Goal: Task Accomplishment & Management: Complete application form

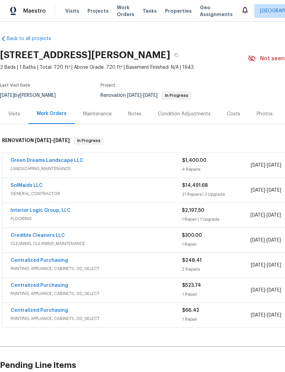
click at [61, 160] on link "Green Dreams Landscape LLC" at bounding box center [47, 160] width 73 height 5
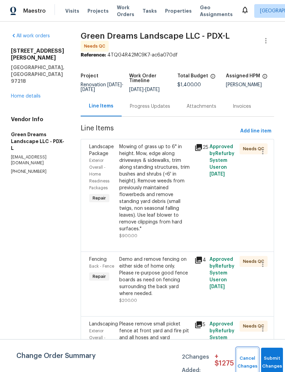
click at [243, 367] on span "Cancel Changes" at bounding box center [247, 363] width 15 height 16
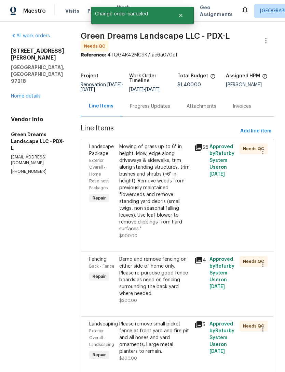
click at [35, 94] on link "Home details" at bounding box center [26, 96] width 30 height 5
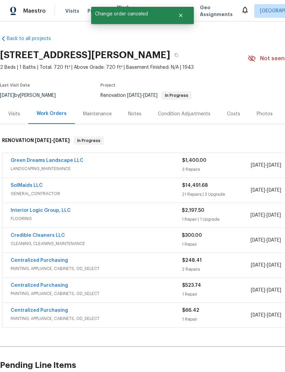
click at [35, 183] on link "SolMaids LLC" at bounding box center [27, 185] width 32 height 5
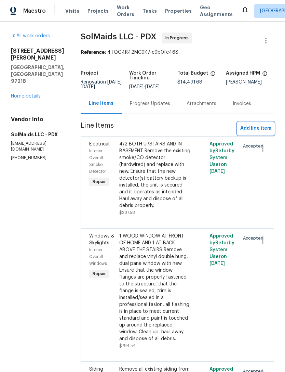
click at [265, 124] on button "Add line item" at bounding box center [256, 128] width 37 height 13
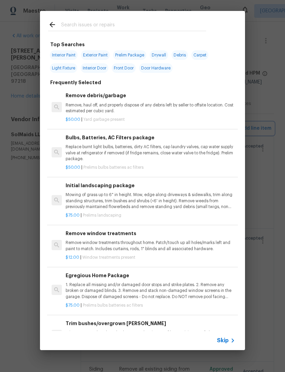
click at [265, 124] on div "Top Searches Interior Paint Exterior Paint Prelim Package Drywall Debris Carpet…" at bounding box center [142, 180] width 285 height 361
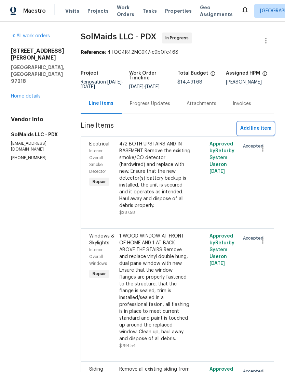
click at [261, 129] on span "Add line item" at bounding box center [256, 128] width 31 height 9
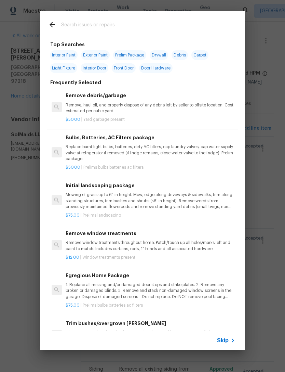
click at [167, 18] on div at bounding box center [127, 24] width 175 height 27
click at [127, 27] on input "text" at bounding box center [133, 26] width 145 height 10
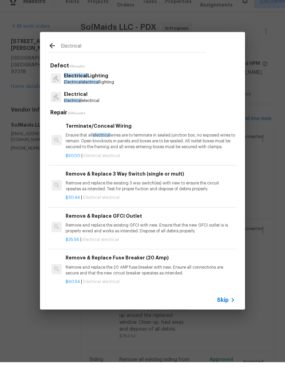
type input "Electrical"
click at [183, 100] on div "Electrical Electrical electrical" at bounding box center [142, 107] width 189 height 18
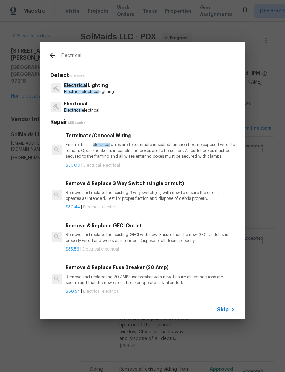
click at [183, 100] on div "Electrical Electrical electrical" at bounding box center [142, 107] width 189 height 18
click at [189, 113] on div "Electrical Electrical electrical" at bounding box center [142, 107] width 189 height 18
click at [183, 103] on div "Electrical Electrical electrical" at bounding box center [142, 107] width 189 height 18
click at [88, 113] on p "Electrical electrical" at bounding box center [82, 110] width 36 height 6
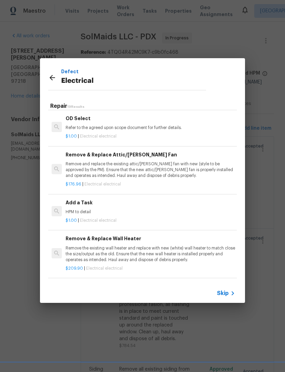
scroll to position [391, 0]
click at [79, 203] on div "Add a Task HPM to detail" at bounding box center [151, 207] width 170 height 16
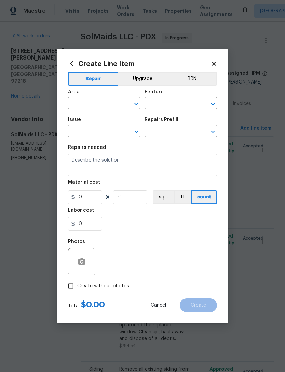
type input "Electrical"
type input "Add a Task $1.00"
type textarea "HPM to detail"
type input "1"
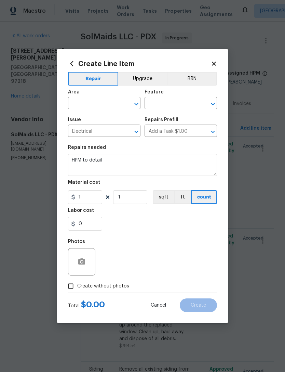
click at [79, 203] on div "Create Line Item Repair Upgrade BRN Area ​ Feature ​ Issue Electrical ​ Repairs…" at bounding box center [142, 186] width 171 height 274
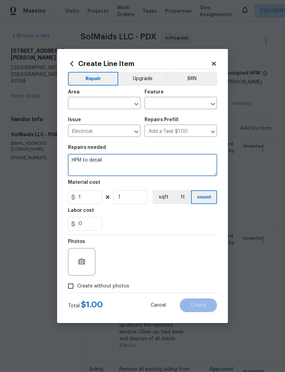
click at [132, 161] on textarea "HPM to detail" at bounding box center [142, 165] width 149 height 22
type textarea "H"
click at [90, 162] on textarea at bounding box center [142, 165] width 149 height 22
click at [89, 163] on textarea at bounding box center [142, 165] width 149 height 22
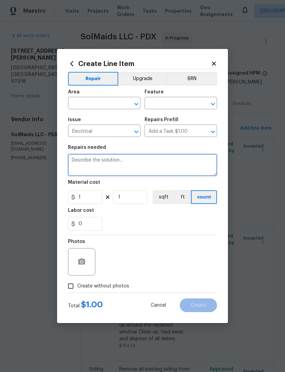
click at [197, 162] on textarea at bounding box center [142, 165] width 149 height 22
paste textarea "Following proper procedure, please replace the broken and cracked conduit on ma…"
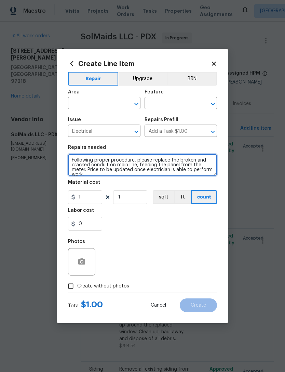
scroll to position [2, 0]
type textarea "Following proper procedure, please replace the broken and cracked conduit on ma…"
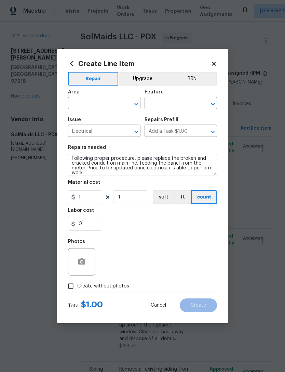
click at [114, 105] on input "text" at bounding box center [94, 104] width 53 height 11
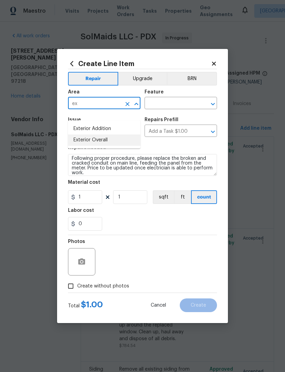
click at [118, 135] on li "Exterior Overall" at bounding box center [104, 140] width 73 height 11
type input "Exterior Overall"
click at [176, 105] on input "text" at bounding box center [171, 104] width 53 height 11
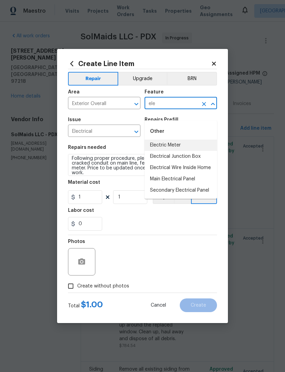
click at [191, 140] on li "Electric Meter" at bounding box center [181, 145] width 73 height 11
type input "Electric Meter"
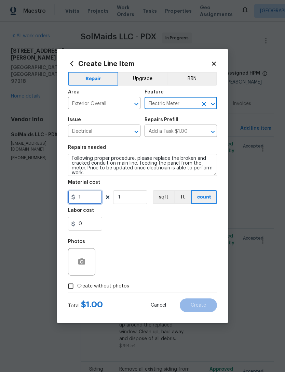
click at [97, 197] on input "1" at bounding box center [85, 197] width 34 height 14
type input "150"
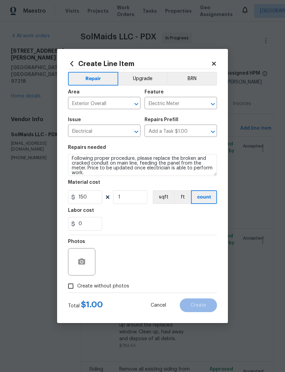
click at [176, 222] on div "0" at bounding box center [142, 224] width 149 height 14
click at [75, 285] on input "Create without photos" at bounding box center [70, 286] width 13 height 13
checkbox input "true"
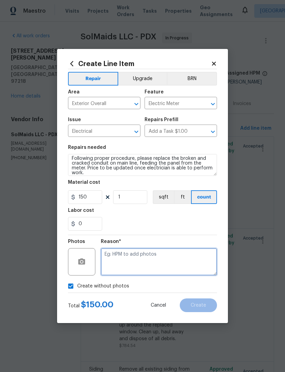
click at [168, 260] on textarea at bounding box center [159, 261] width 116 height 27
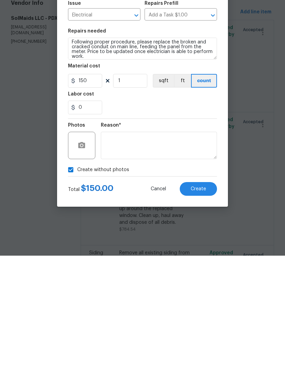
click at [204, 303] on span "Create" at bounding box center [198, 305] width 15 height 5
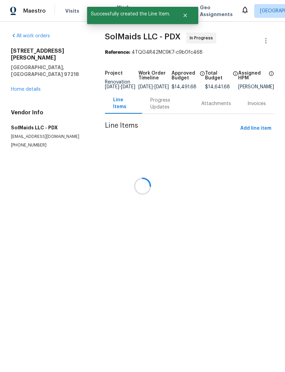
scroll to position [0, 0]
click at [264, 130] on div at bounding box center [142, 186] width 285 height 372
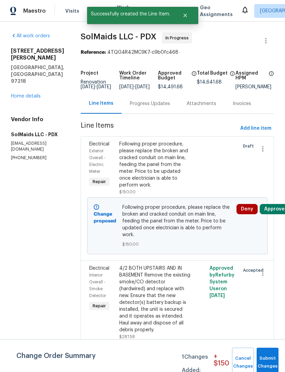
click at [28, 94] on link "Home details" at bounding box center [26, 96] width 30 height 5
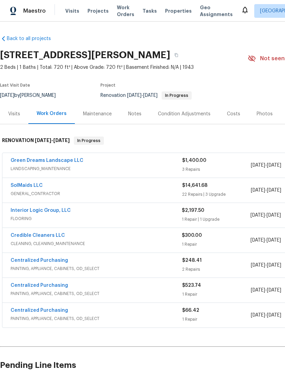
click at [35, 183] on link "SolMaids LLC" at bounding box center [27, 185] width 32 height 5
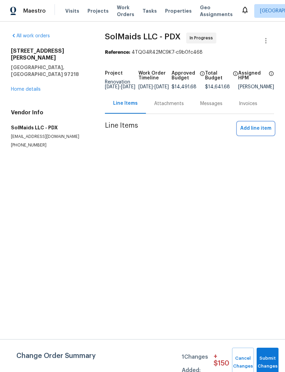
click at [260, 133] on span "Add line item" at bounding box center [256, 128] width 31 height 9
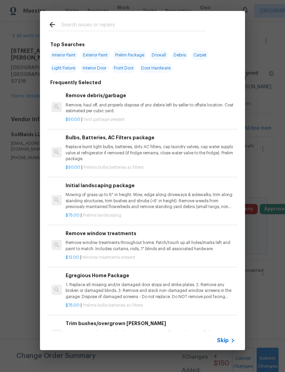
click at [102, 55] on span "Exterior Paint" at bounding box center [95, 55] width 29 height 10
type input "Exterior Paint"
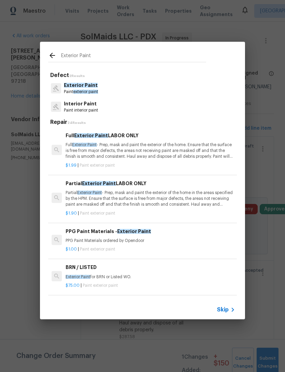
click at [163, 90] on div "Exterior Paint Paint exterior paint" at bounding box center [142, 88] width 189 height 18
click at [162, 90] on div "Exterior Paint Paint exterior paint" at bounding box center [142, 88] width 189 height 18
click at [86, 92] on span "exterior paint" at bounding box center [85, 92] width 25 height 4
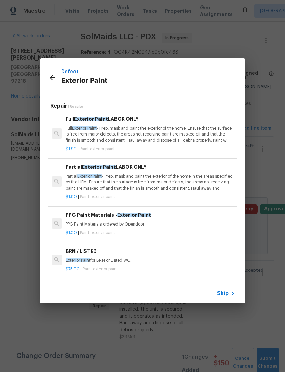
click at [204, 181] on p "Partial Exterior Paint - Prep, mask and paint the exterior of the home in the a…" at bounding box center [151, 182] width 170 height 17
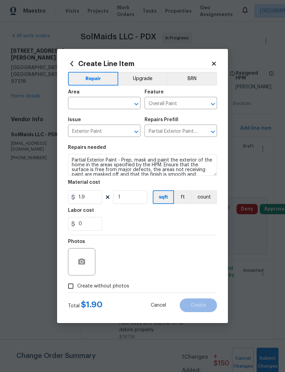
click at [71, 63] on icon at bounding box center [72, 63] width 3 height 5
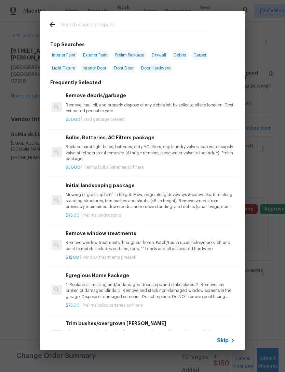
click at [105, 54] on span "Exterior Paint" at bounding box center [95, 55] width 29 height 10
type input "Exterior Paint"
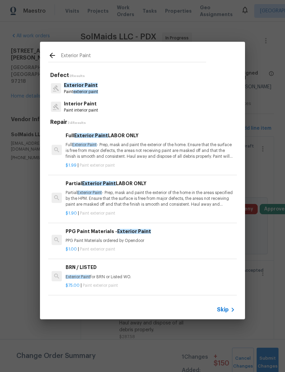
click at [185, 155] on p "Full Exterior Paint - Prep, mask and paint the exterior of the home. Ensure tha…" at bounding box center [151, 150] width 170 height 17
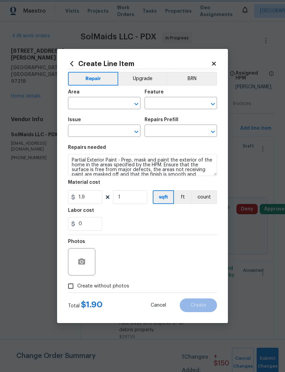
type input "Overall Paint"
type input "Exterior Paint"
type input "Full Exterior Paint LABOR ONLY $1.99"
type textarea "Full Exterior Paint - Prep, mask and paint the exterior of the home. Ensure tha…"
type input "1.99"
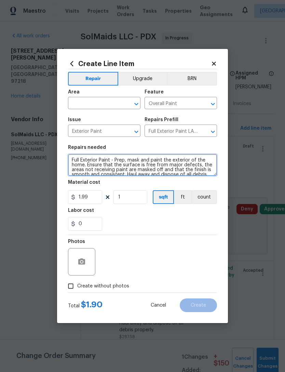
click at [185, 155] on textarea "Partial Exterior Paint - Prep, mask and paint the exterior of the home in the a…" at bounding box center [142, 165] width 149 height 22
click at [111, 161] on textarea "Full Exterior Paint - Prep, mask and paint the exterior of the home. Ensure tha…" at bounding box center [142, 165] width 149 height 22
click at [107, 161] on textarea "Full Exterior Paint - Prep, mask and paint the exterior of the home. Ensure tha…" at bounding box center [142, 165] width 149 height 22
type textarea "Full Exterior Paint per diagram supplied. Paint supplied by open door. - Prep, …"
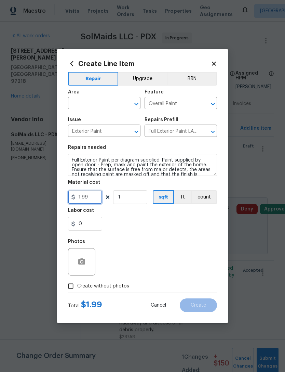
click at [88, 197] on input "1.99" at bounding box center [85, 197] width 34 height 14
type input "1.99"
click at [137, 199] on input "1" at bounding box center [130, 197] width 34 height 14
type input "1000"
click at [90, 194] on input "1.99" at bounding box center [85, 197] width 34 height 14
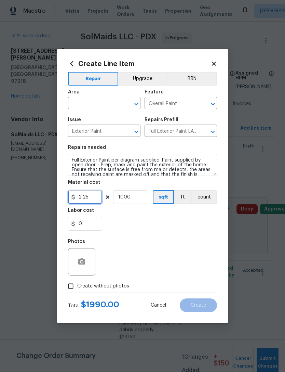
type input "2.25"
click at [137, 195] on input "1000" at bounding box center [130, 197] width 34 height 14
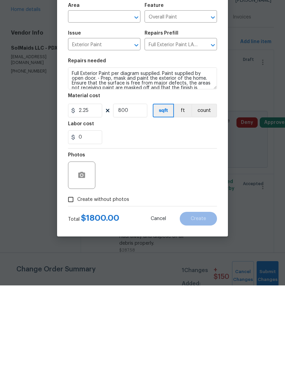
click at [216, 235] on div "Photos" at bounding box center [142, 257] width 149 height 45
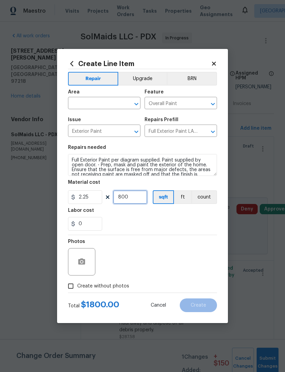
click at [141, 199] on input "800" at bounding box center [130, 197] width 34 height 14
click at [188, 224] on div "0" at bounding box center [142, 224] width 149 height 14
click at [139, 198] on input "850" at bounding box center [130, 197] width 34 height 14
type input "900"
click at [197, 223] on div "0" at bounding box center [142, 224] width 149 height 14
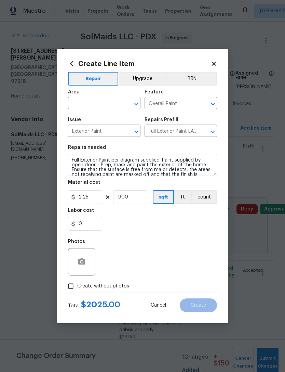
click at [197, 230] on div "0" at bounding box center [142, 224] width 149 height 14
click at [115, 106] on input "text" at bounding box center [94, 104] width 53 height 11
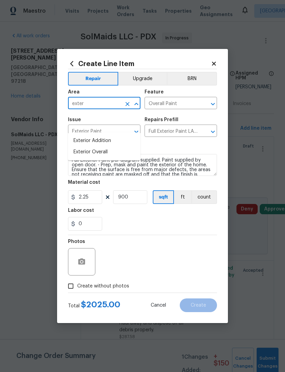
click at [124, 147] on li "Exterior Overall" at bounding box center [104, 152] width 73 height 11
type input "Exterior Overall"
click at [124, 130] on button "Clear" at bounding box center [128, 132] width 10 height 10
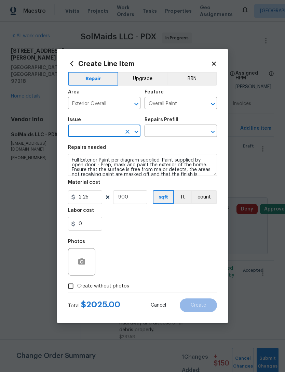
click at [180, 224] on div "0" at bounding box center [142, 224] width 149 height 14
click at [206, 276] on div "Photos" at bounding box center [142, 257] width 149 height 45
click at [76, 284] on input "Create without photos" at bounding box center [70, 286] width 13 height 13
checkbox input "true"
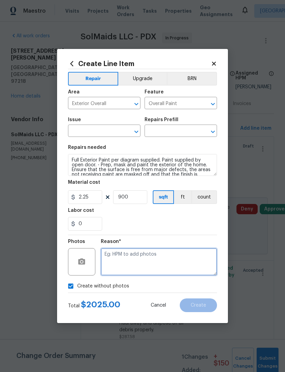
click at [157, 260] on textarea at bounding box center [159, 261] width 116 height 27
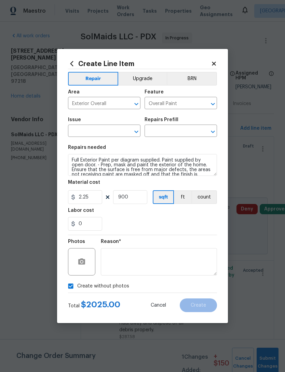
click at [109, 134] on input "text" at bounding box center [94, 131] width 53 height 11
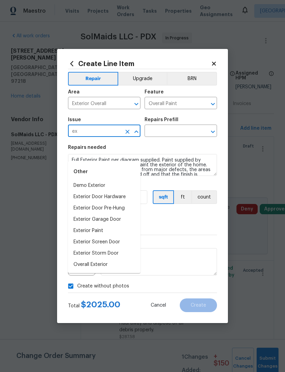
type input "e"
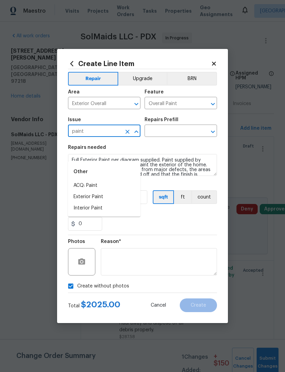
click at [119, 191] on li "Exterior Paint" at bounding box center [104, 196] width 73 height 11
type input "Exterior Paint"
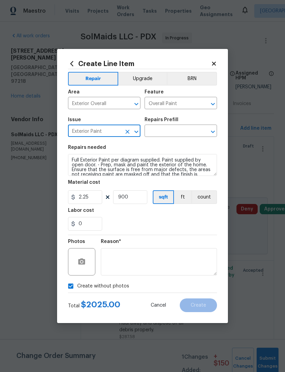
click at [181, 134] on input "text" at bounding box center [171, 131] width 53 height 11
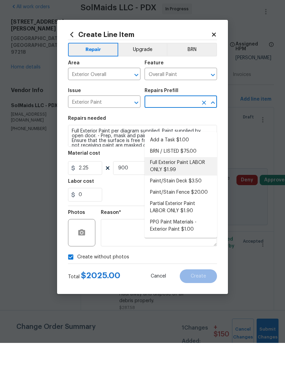
click at [200, 186] on li "Full Exterior Paint LABOR ONLY $1.99" at bounding box center [181, 195] width 73 height 18
type input "Full Exterior Paint LABOR ONLY $1.99"
type textarea "Full Exterior Paint - Prep, mask and paint the exterior of the home. Ensure tha…"
type input "Full Exterior Paint LABOR ONLY $1.99"
type input "1.99"
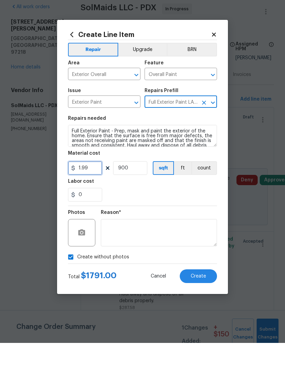
click at [92, 190] on input "1.99" at bounding box center [85, 197] width 34 height 14
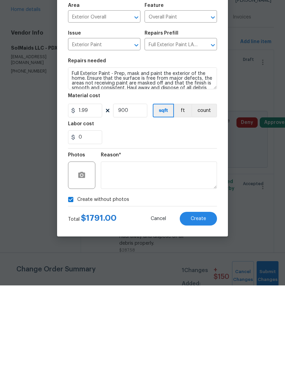
click at [212, 145] on section "Repairs needed Full Exterior Paint - Prep, mask and paint the exterior of the h…" at bounding box center [142, 188] width 149 height 94
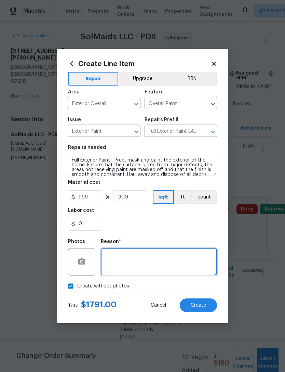
click at [177, 263] on textarea at bounding box center [159, 261] width 116 height 27
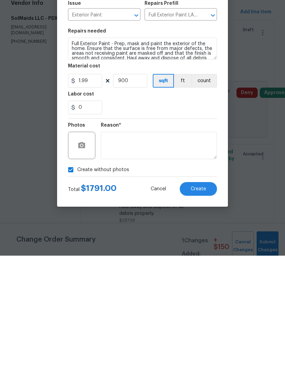
click at [202, 303] on span "Create" at bounding box center [198, 305] width 15 height 5
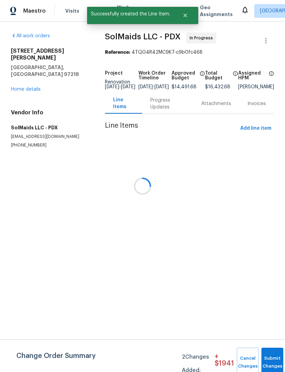
scroll to position [0, 0]
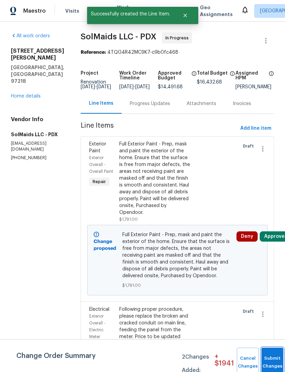
click at [267, 359] on button "Submit Changes" at bounding box center [273, 362] width 22 height 29
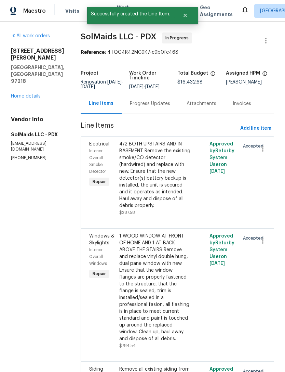
click at [22, 85] on div "[STREET_ADDRESS][PERSON_NAME] Home details" at bounding box center [37, 74] width 53 height 52
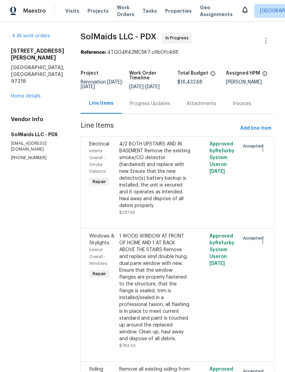
click at [29, 94] on link "Home details" at bounding box center [26, 96] width 30 height 5
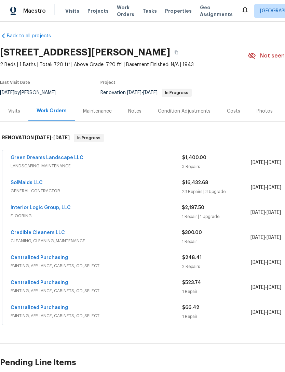
scroll to position [3, 0]
click at [236, 112] on div "Costs" at bounding box center [233, 111] width 13 height 7
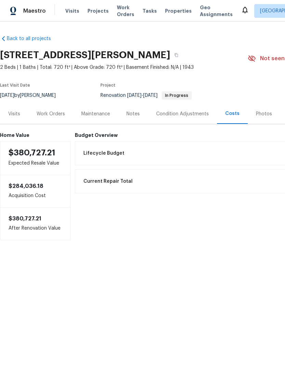
click at [54, 109] on div "Work Orders" at bounding box center [50, 114] width 45 height 20
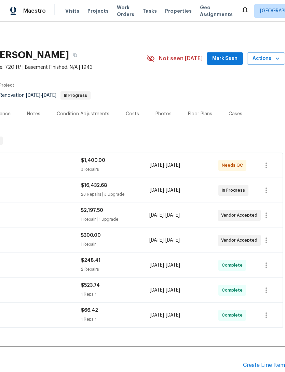
scroll to position [0, 101]
